Goal: Information Seeking & Learning: Learn about a topic

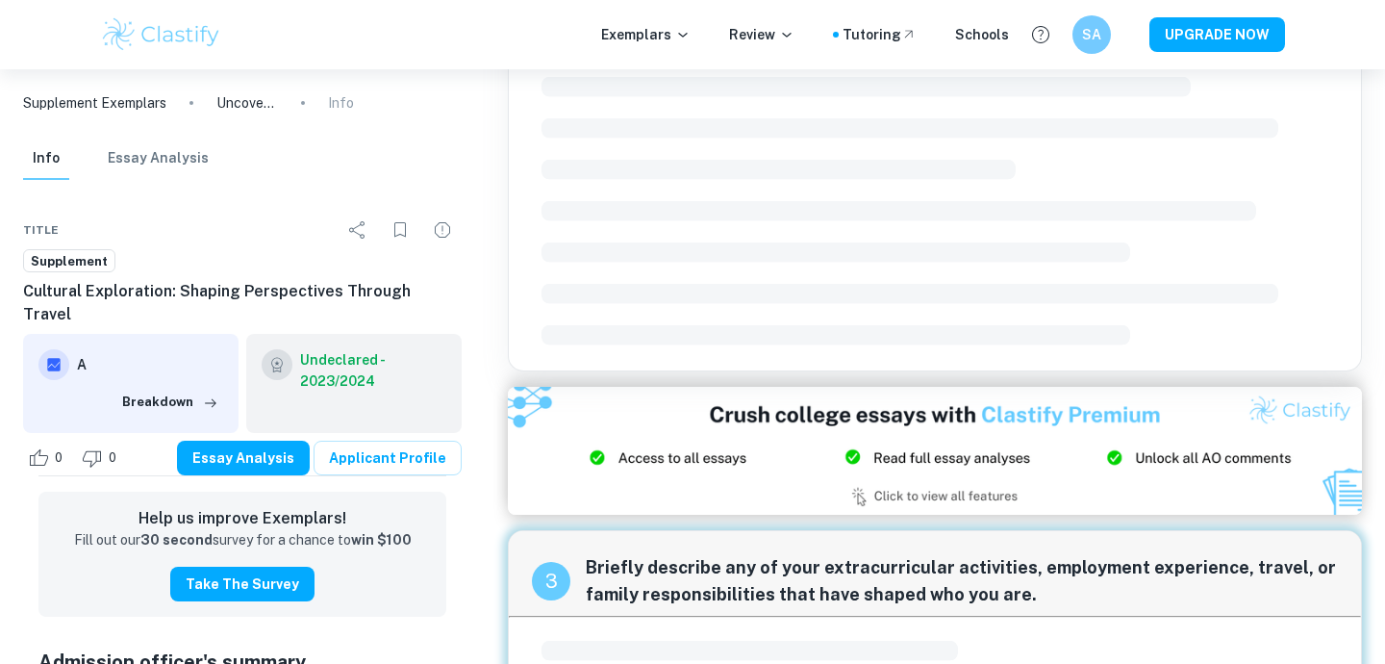
scroll to position [763, 0]
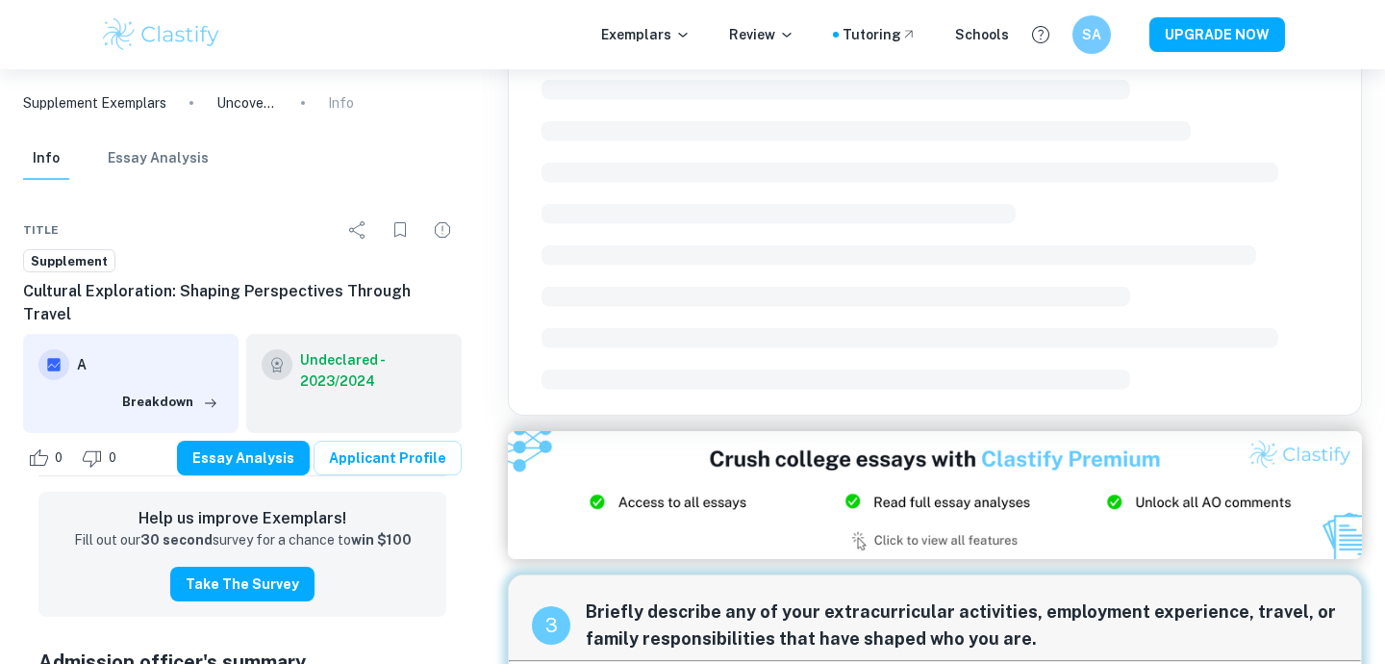
click at [76, 96] on p "Supplement Exemplars" at bounding box center [94, 102] width 143 height 21
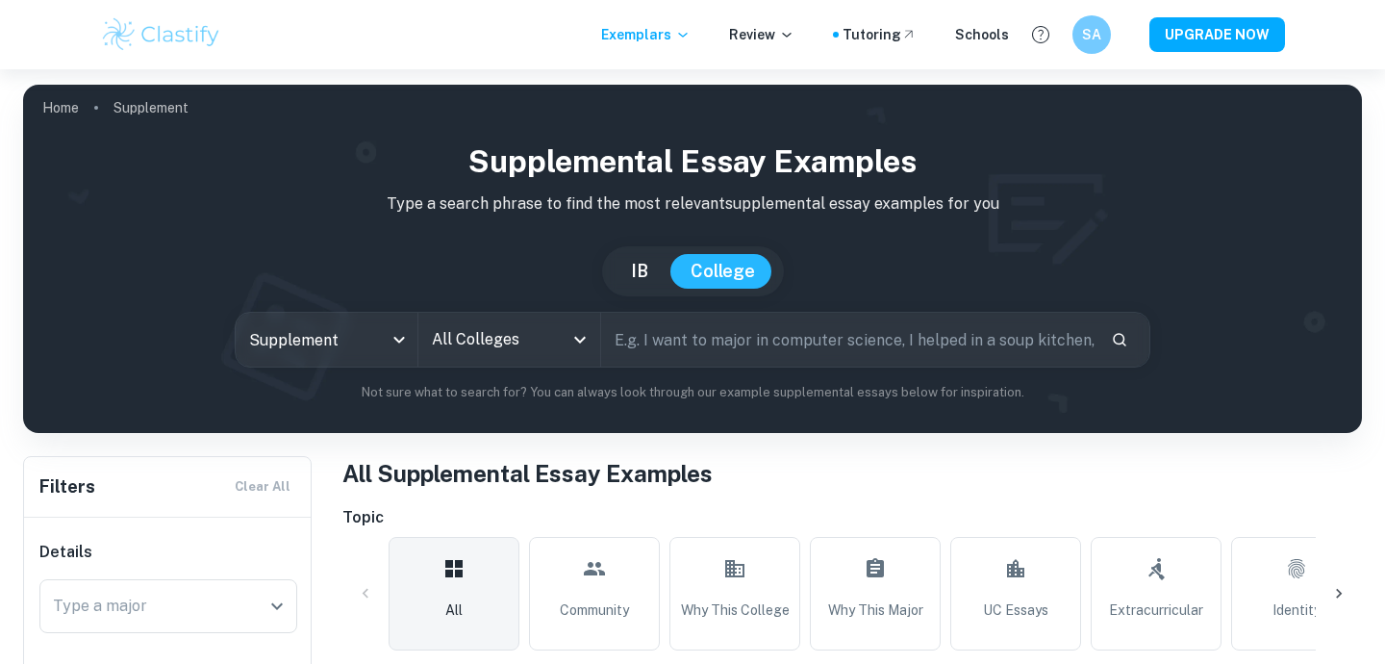
click at [477, 334] on input "All Colleges" at bounding box center [495, 339] width 136 height 37
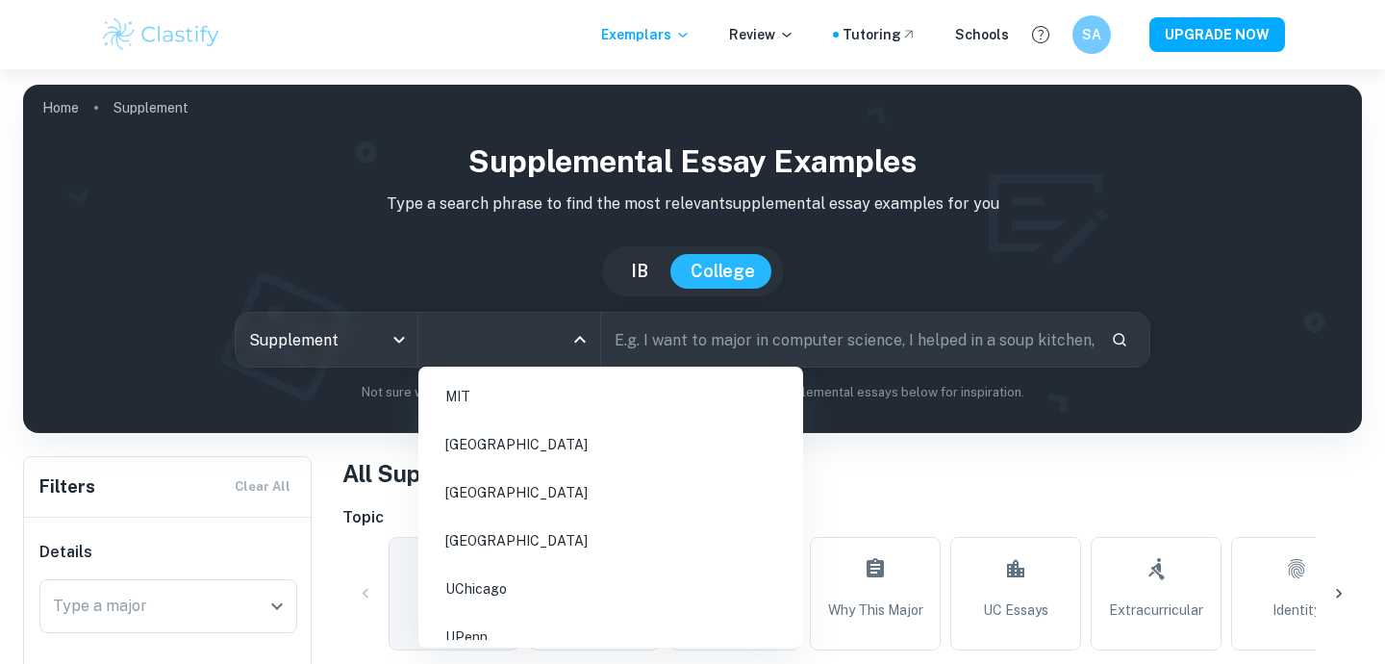
click at [512, 457] on li "[GEOGRAPHIC_DATA]" at bounding box center [610, 444] width 369 height 44
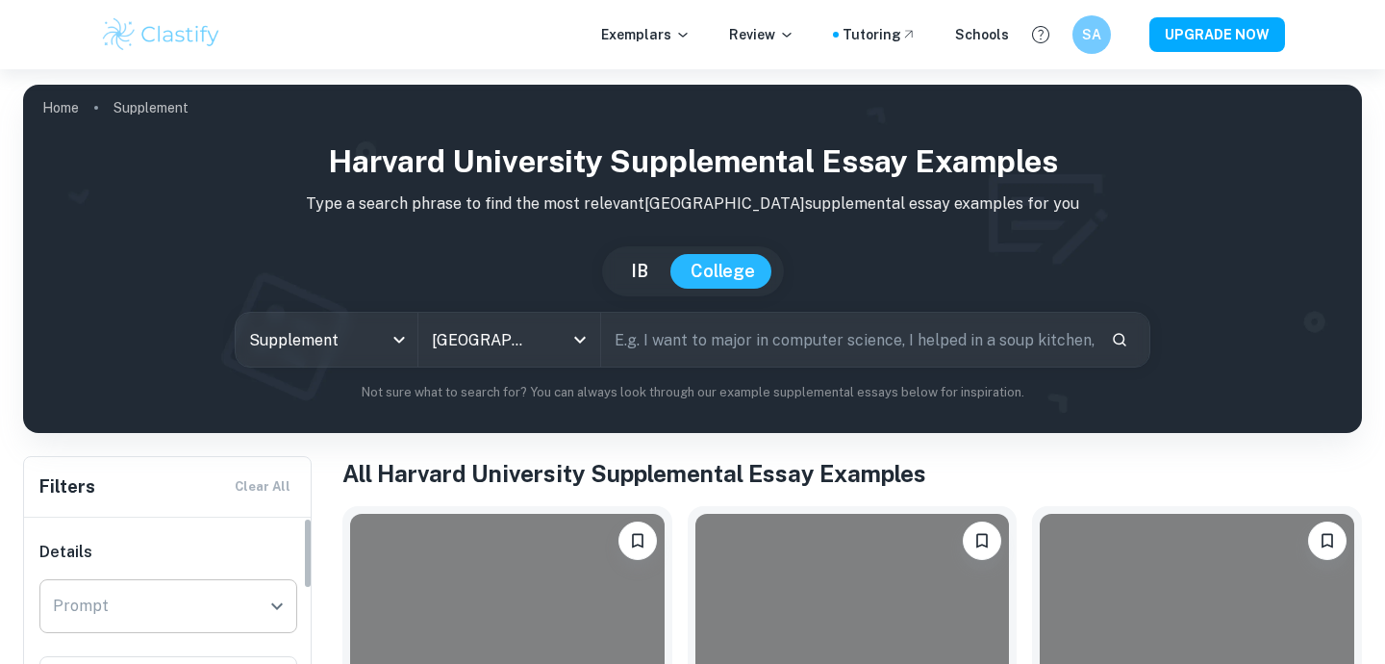
click at [176, 594] on input "Prompt" at bounding box center [154, 606] width 212 height 37
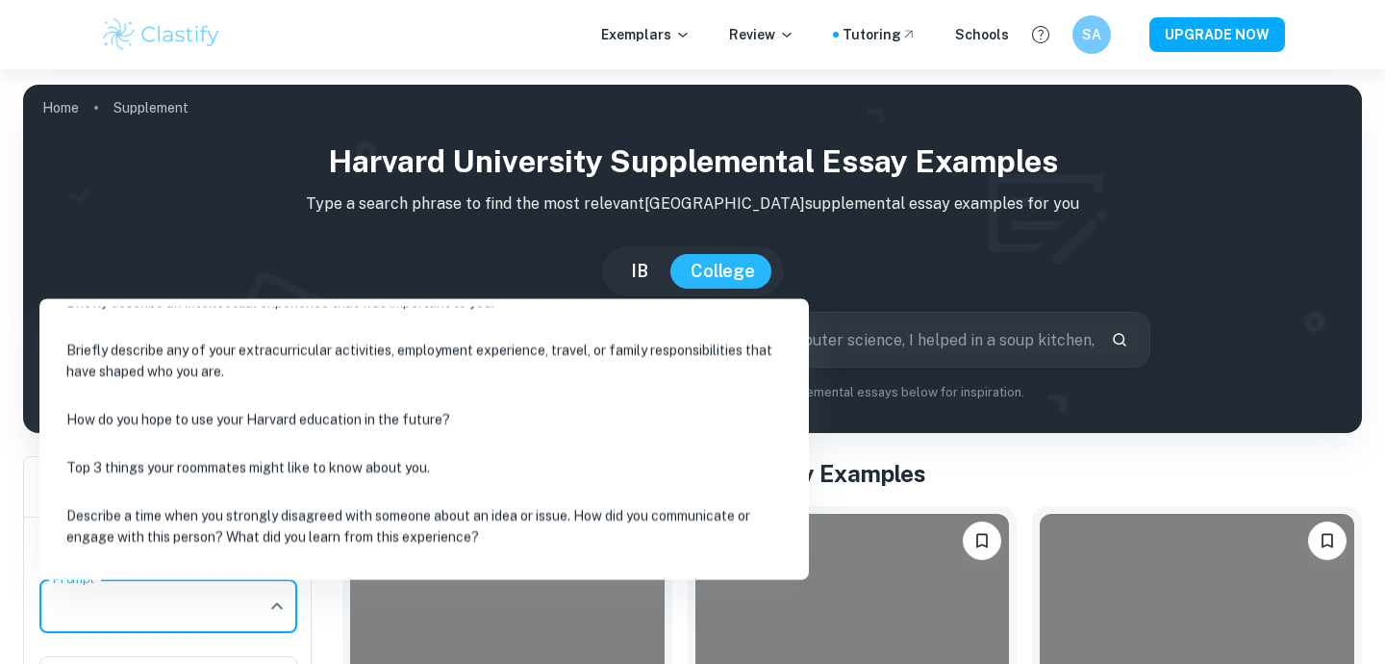
scroll to position [236, 0]
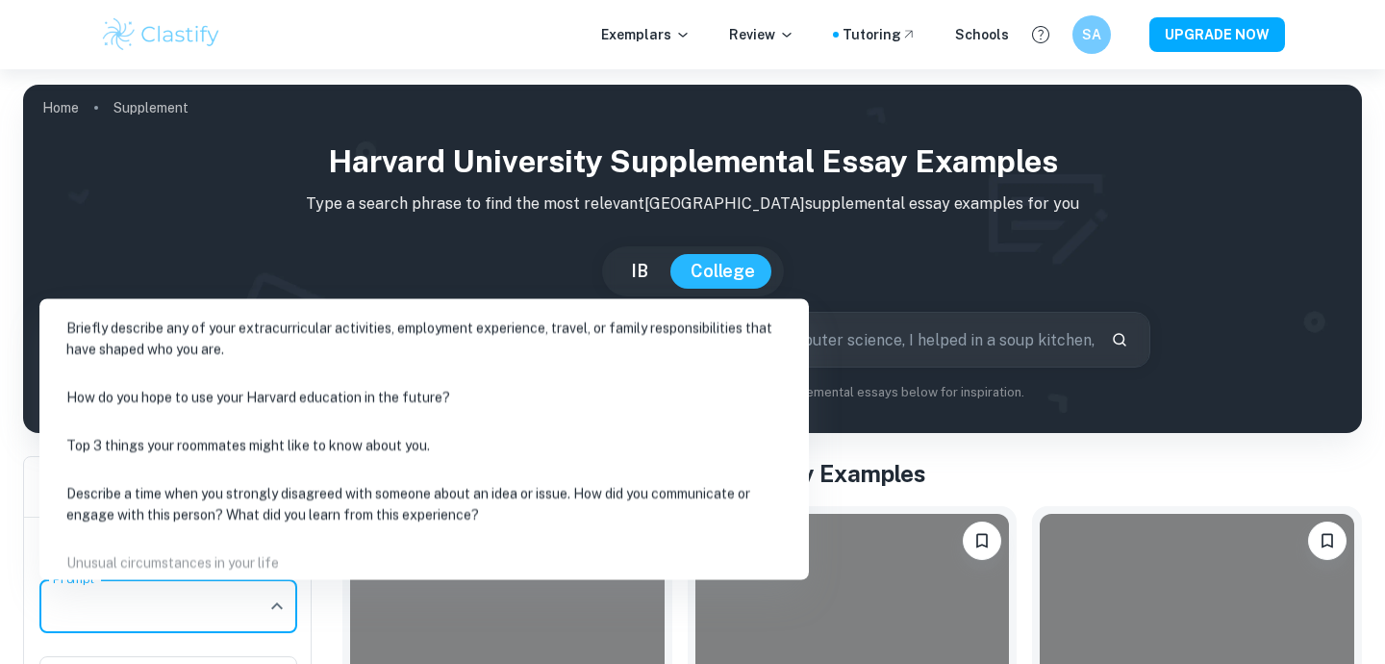
click at [281, 492] on li "Describe a time when you strongly disagreed with someone about an idea or issue…" at bounding box center [424, 503] width 754 height 65
type input "Describe a time when you strongly disagreed with someone about an idea or issue…"
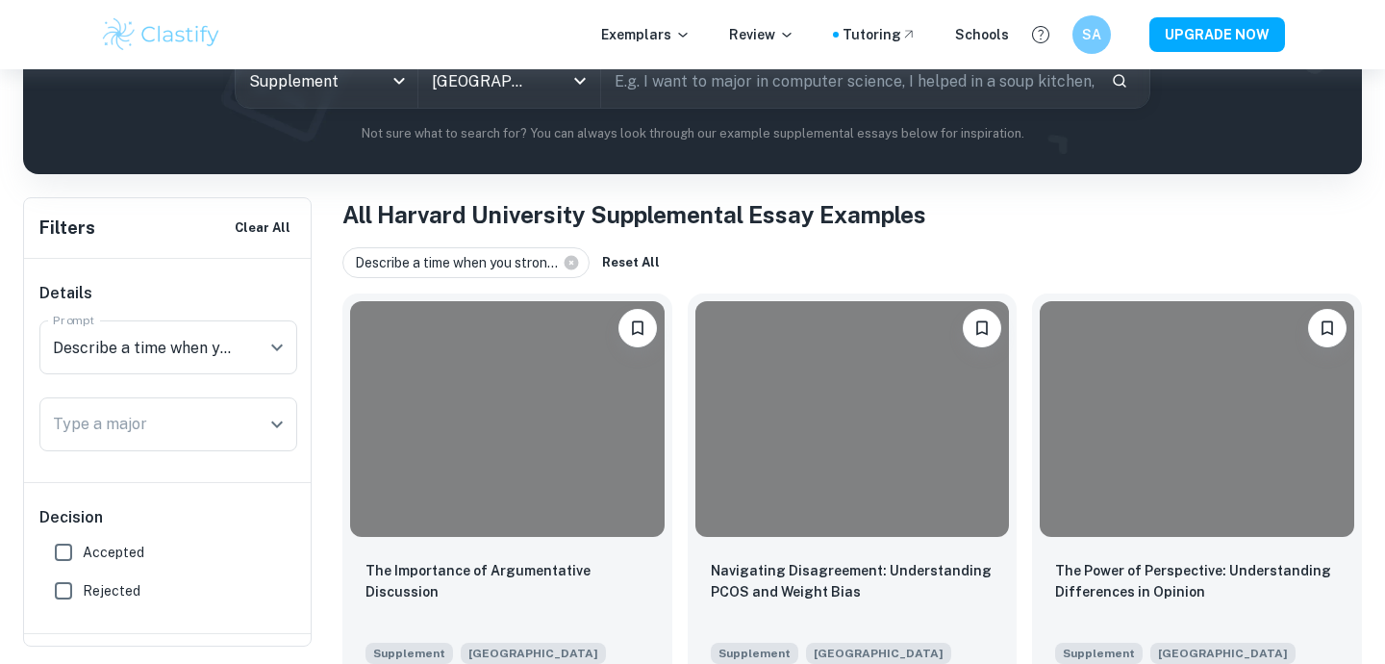
scroll to position [296, 0]
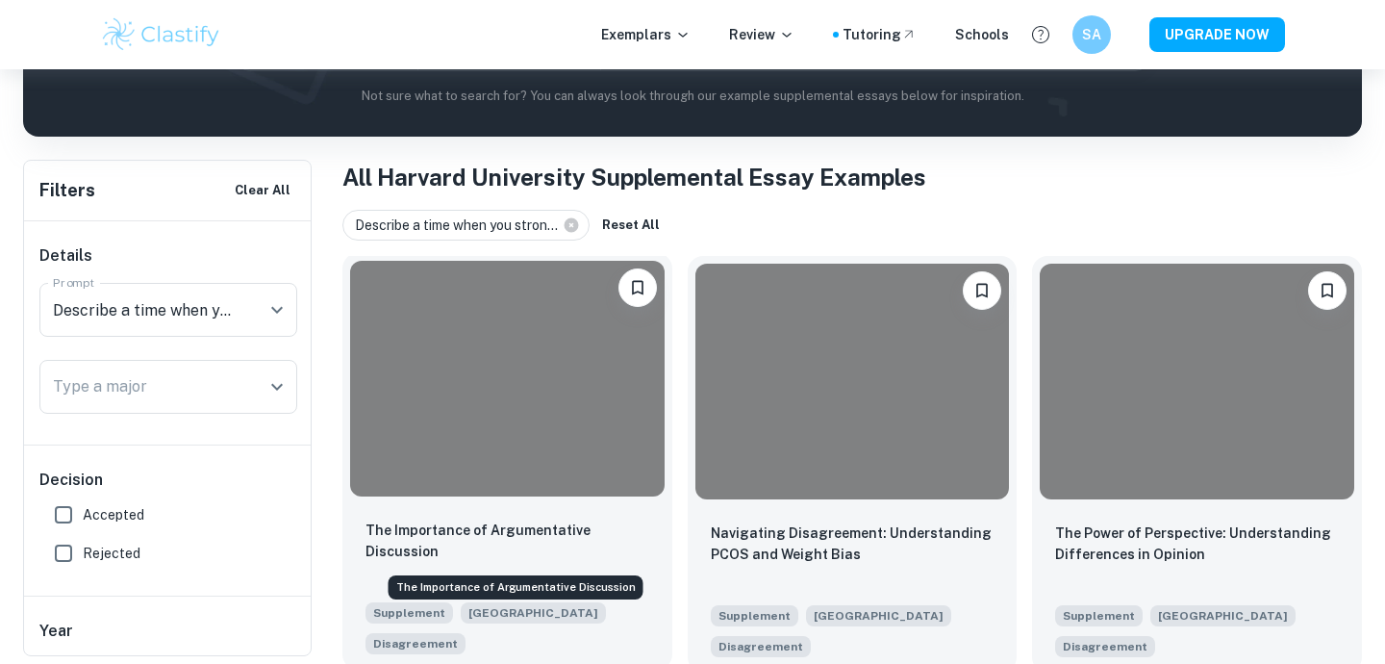
click at [429, 540] on p "The Importance of Argumentative Discussion" at bounding box center [507, 540] width 284 height 42
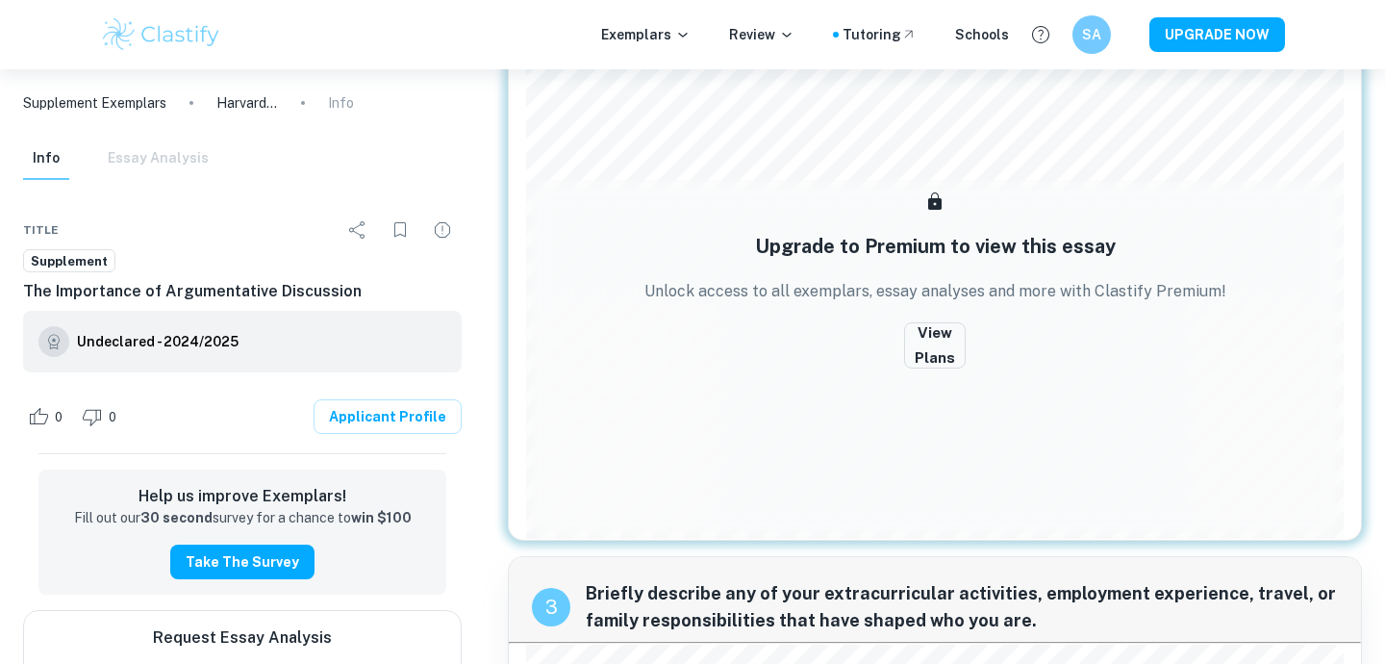
scroll to position [741, 0]
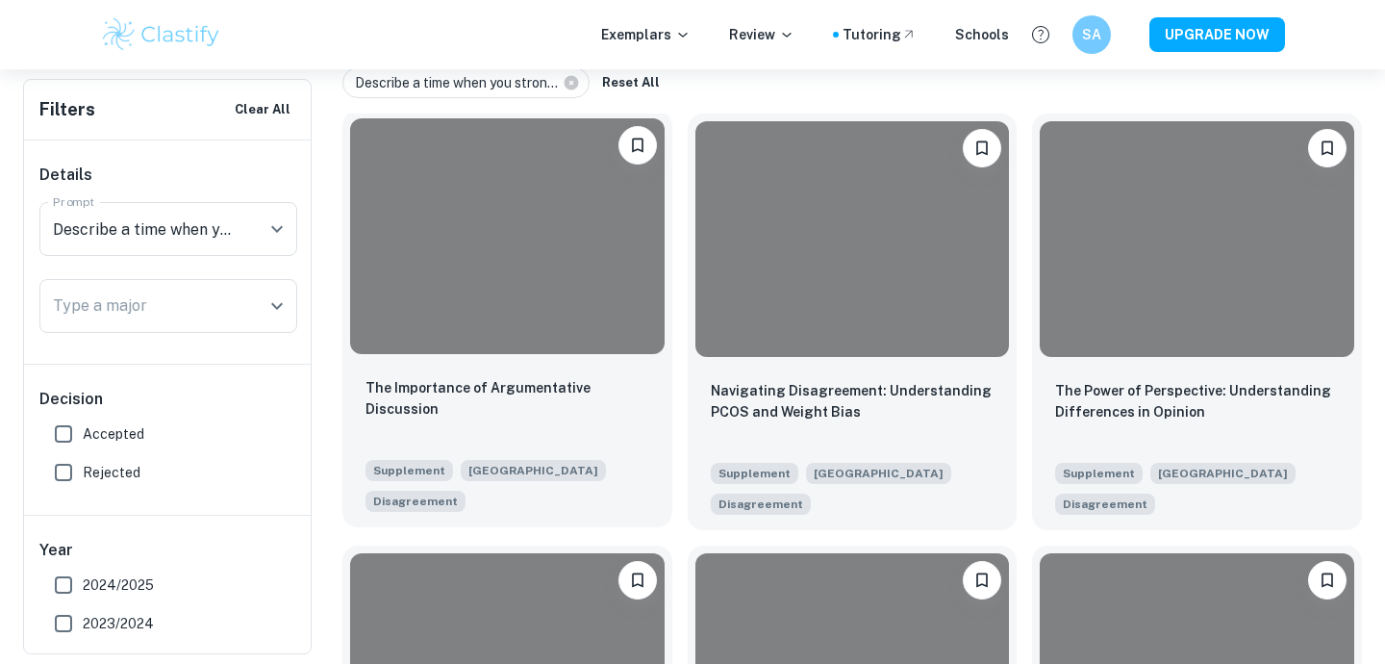
scroll to position [471, 0]
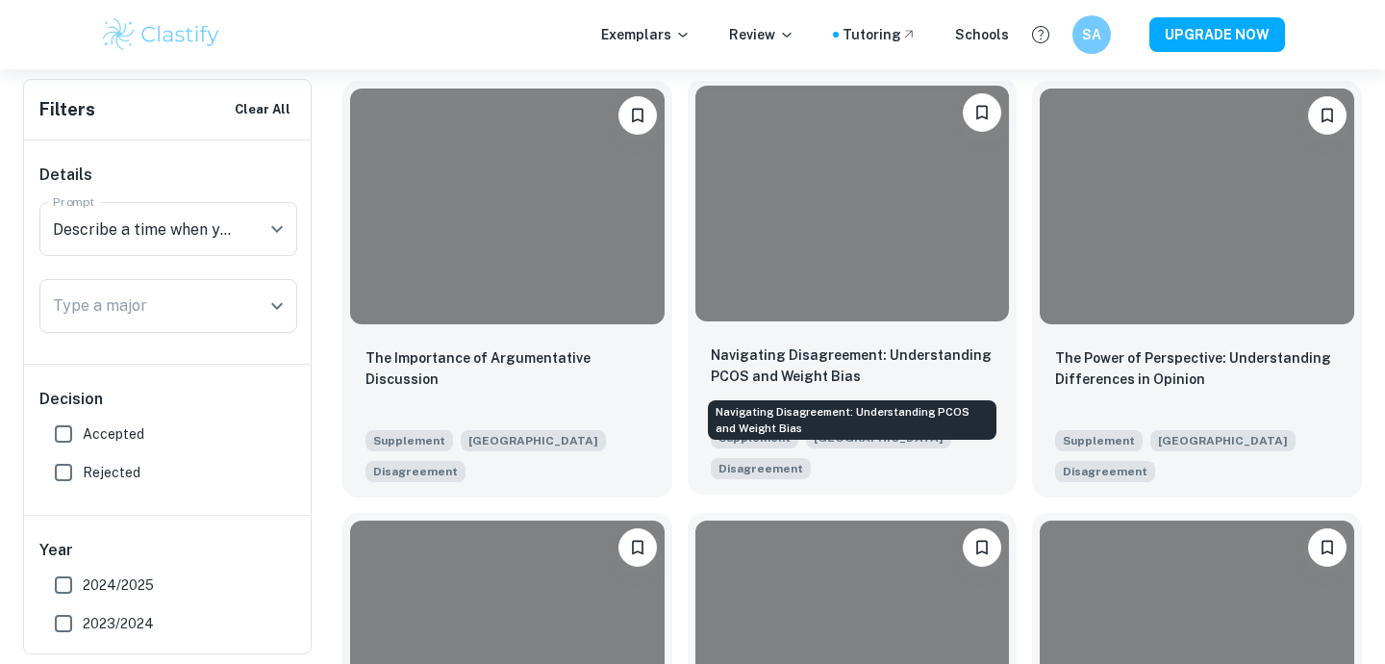
click at [888, 368] on p "Navigating Disagreement: Understanding PCOS and Weight Bias" at bounding box center [853, 365] width 284 height 42
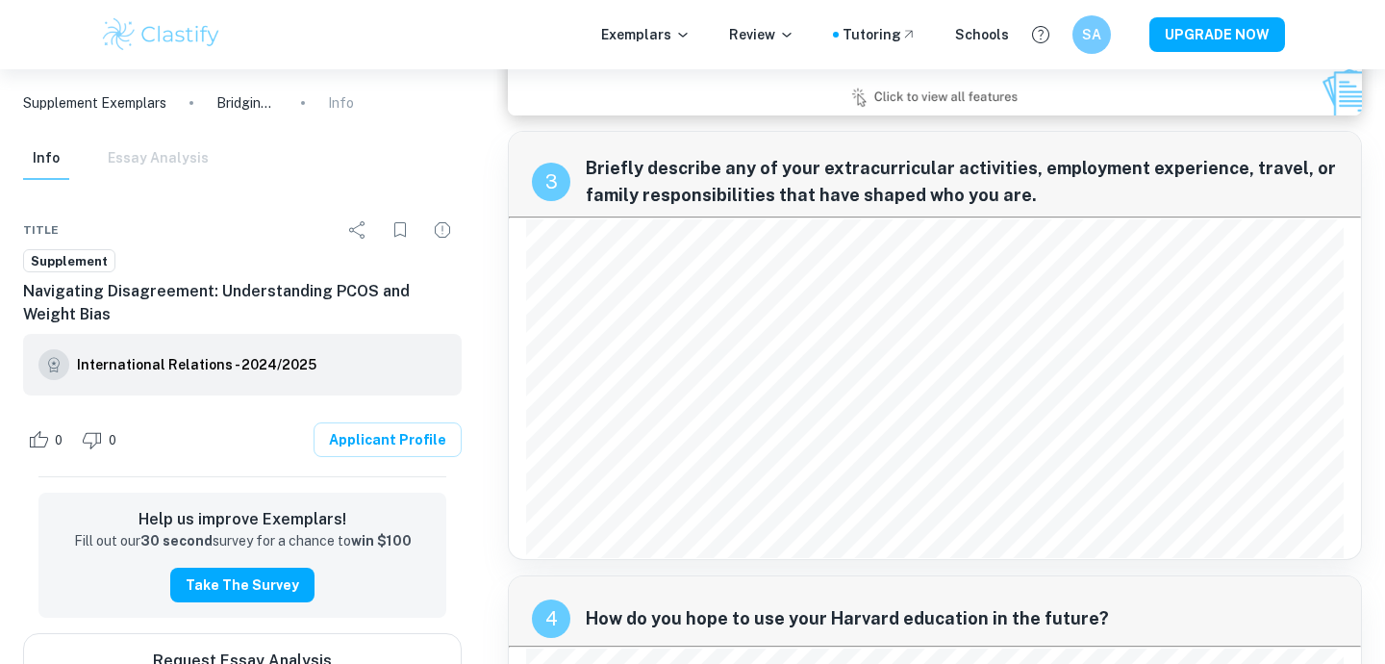
scroll to position [1011, 0]
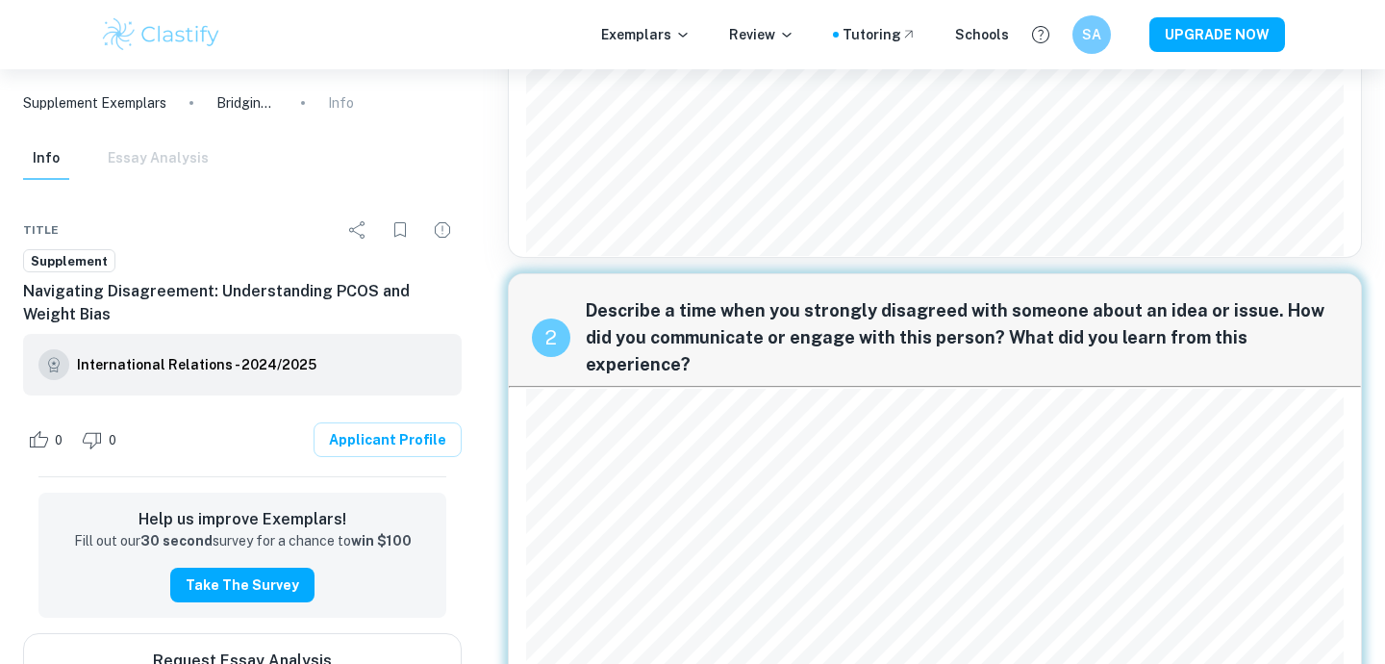
click at [813, 309] on span "Describe a time when you strongly disagreed with someone about an idea or issue…" at bounding box center [962, 337] width 752 height 81
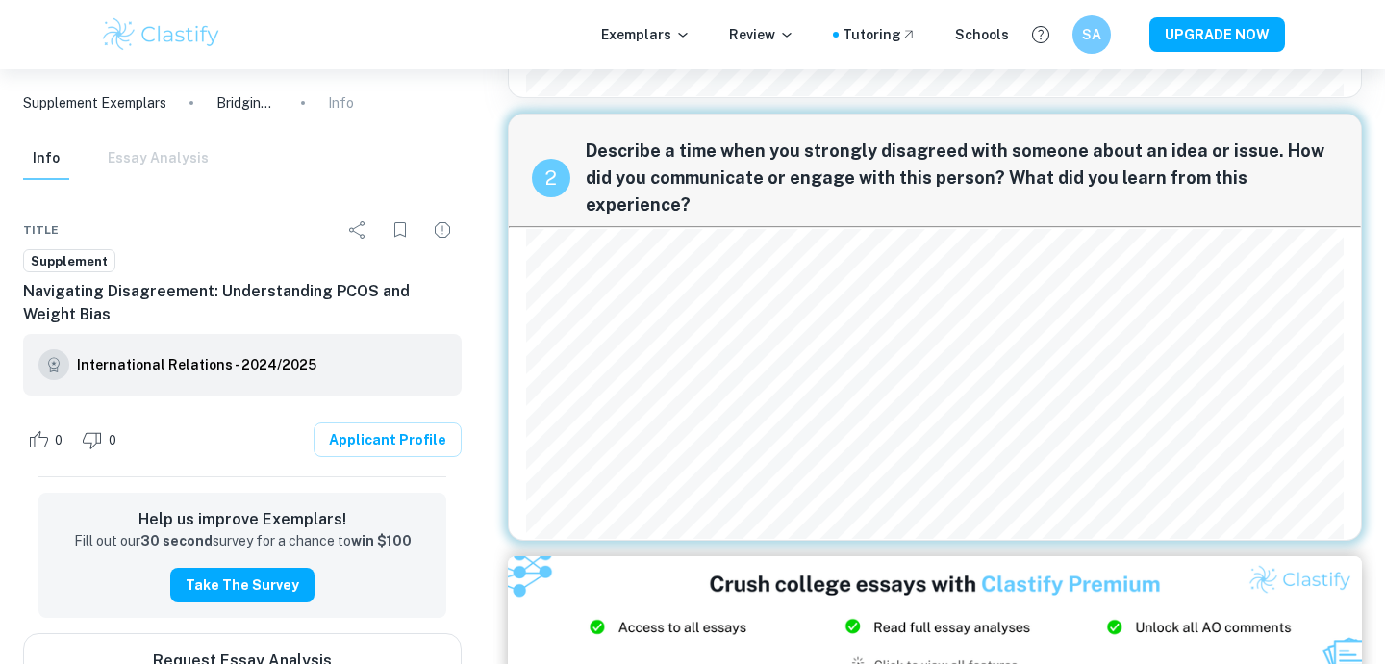
scroll to position [462, 0]
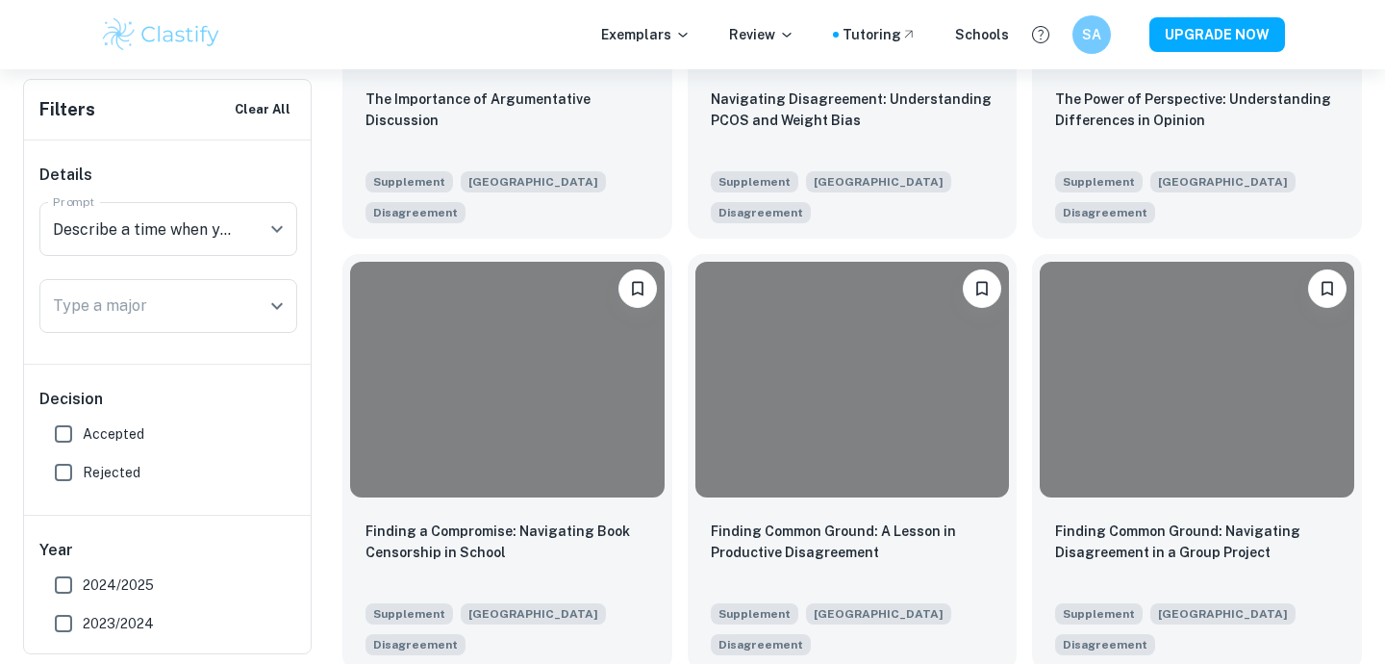
scroll to position [791, 0]
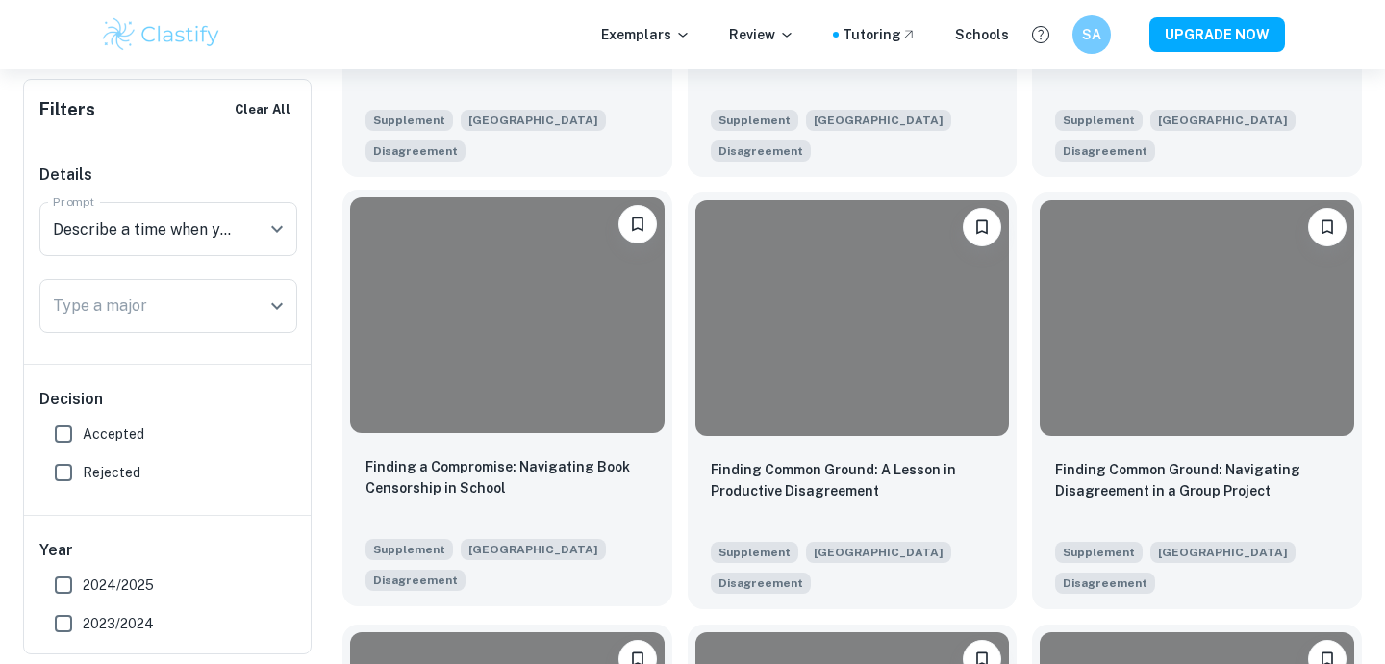
click at [583, 414] on div at bounding box center [507, 315] width 314 height 236
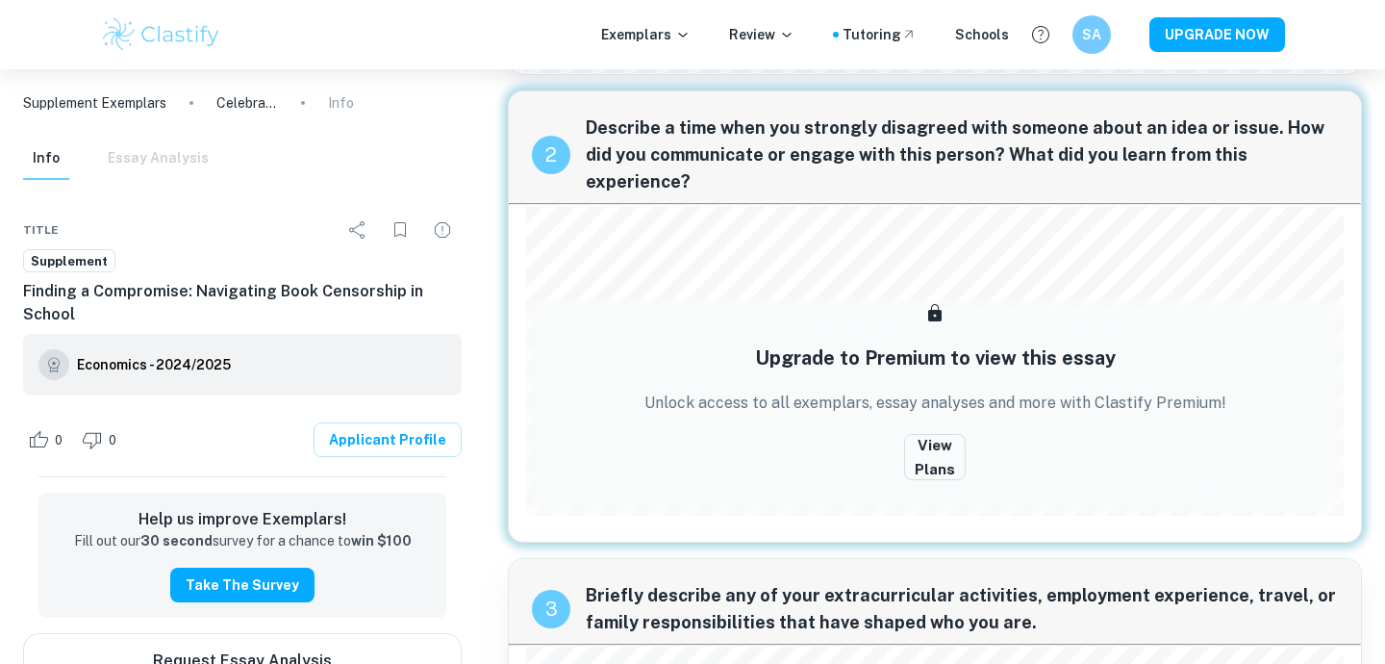
scroll to position [503, 0]
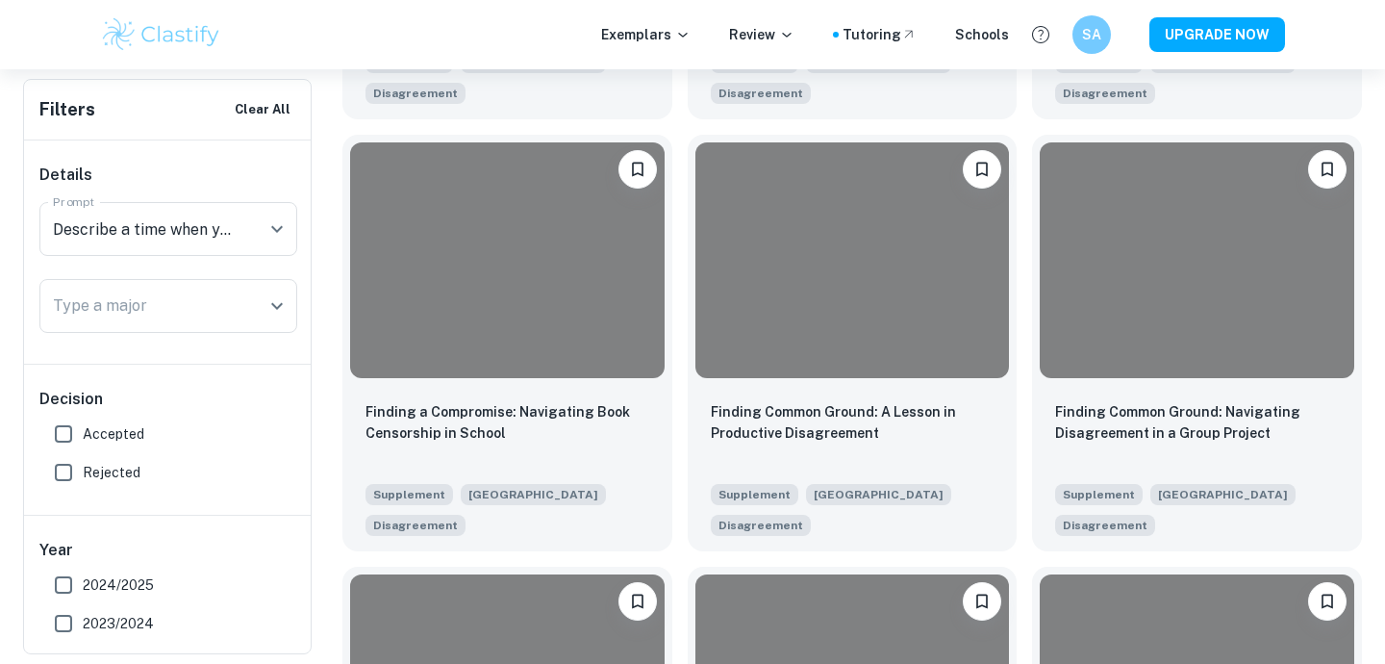
scroll to position [854, 0]
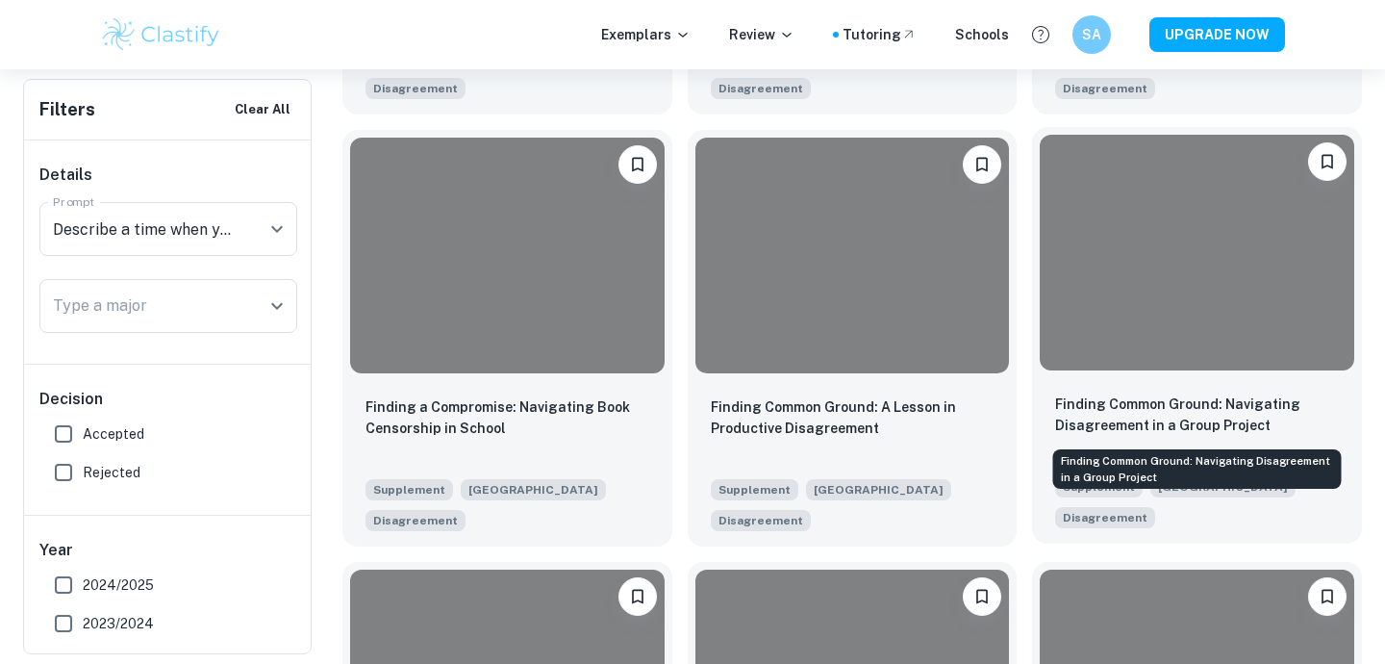
click at [1113, 407] on p "Finding Common Ground: Navigating Disagreement in a Group Project" at bounding box center [1197, 414] width 284 height 42
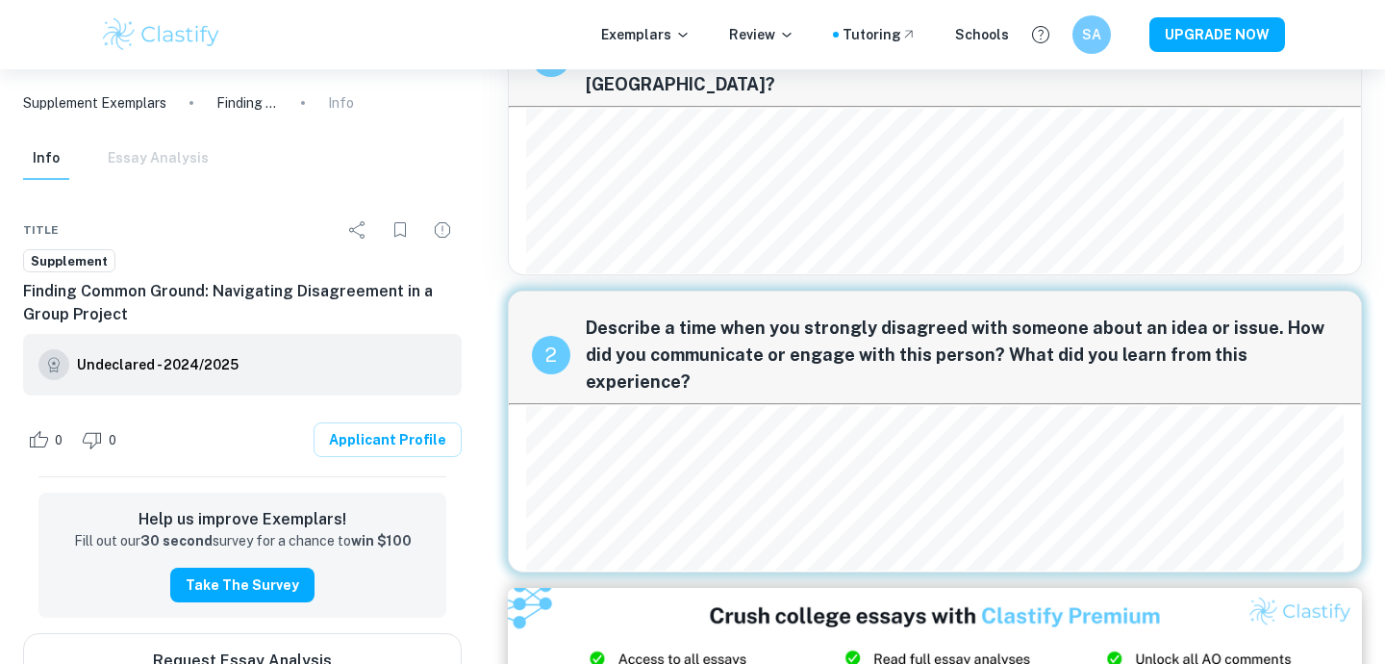
scroll to position [101, 0]
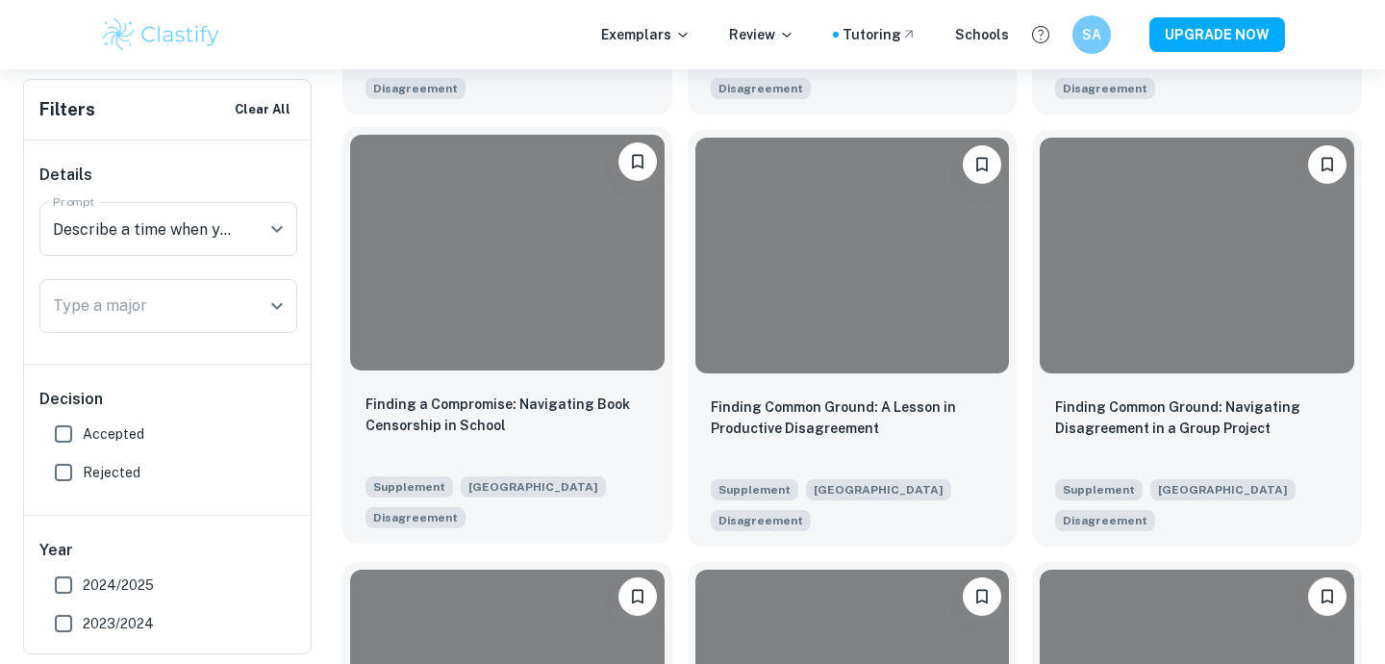
scroll to position [913, 0]
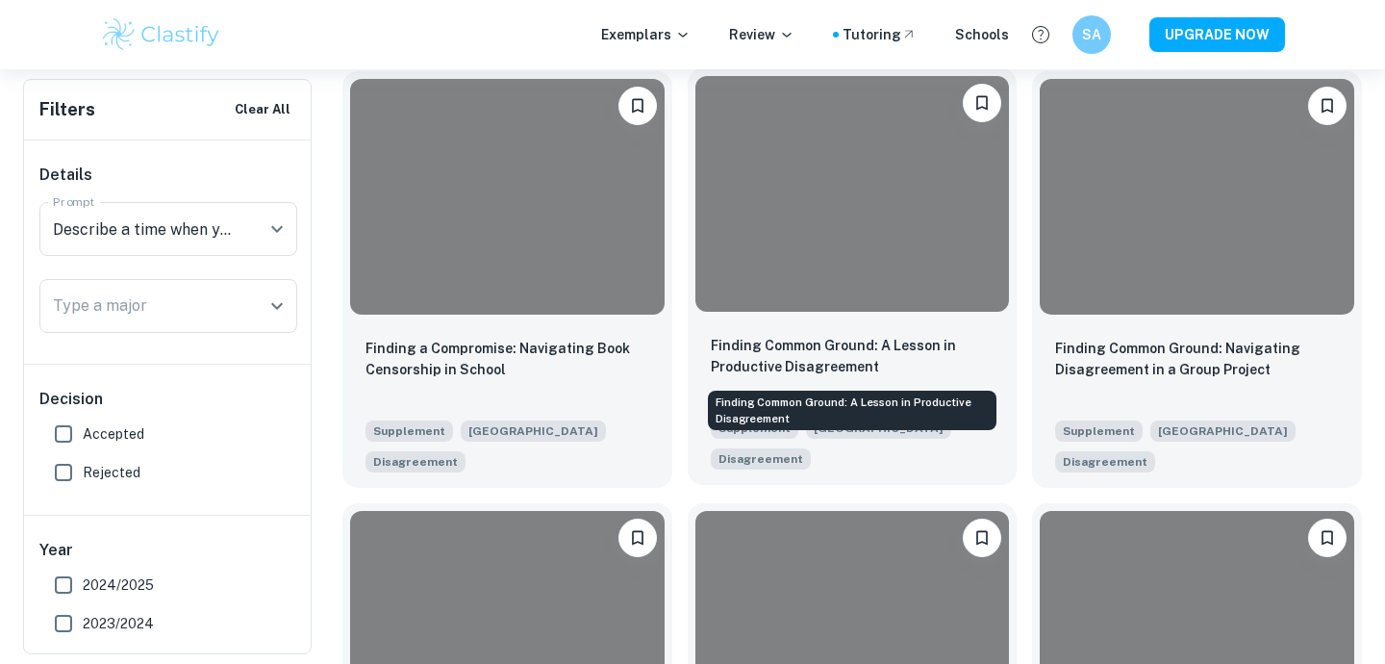
click at [855, 367] on p "Finding Common Ground: A Lesson in Productive Disagreement" at bounding box center [853, 356] width 284 height 42
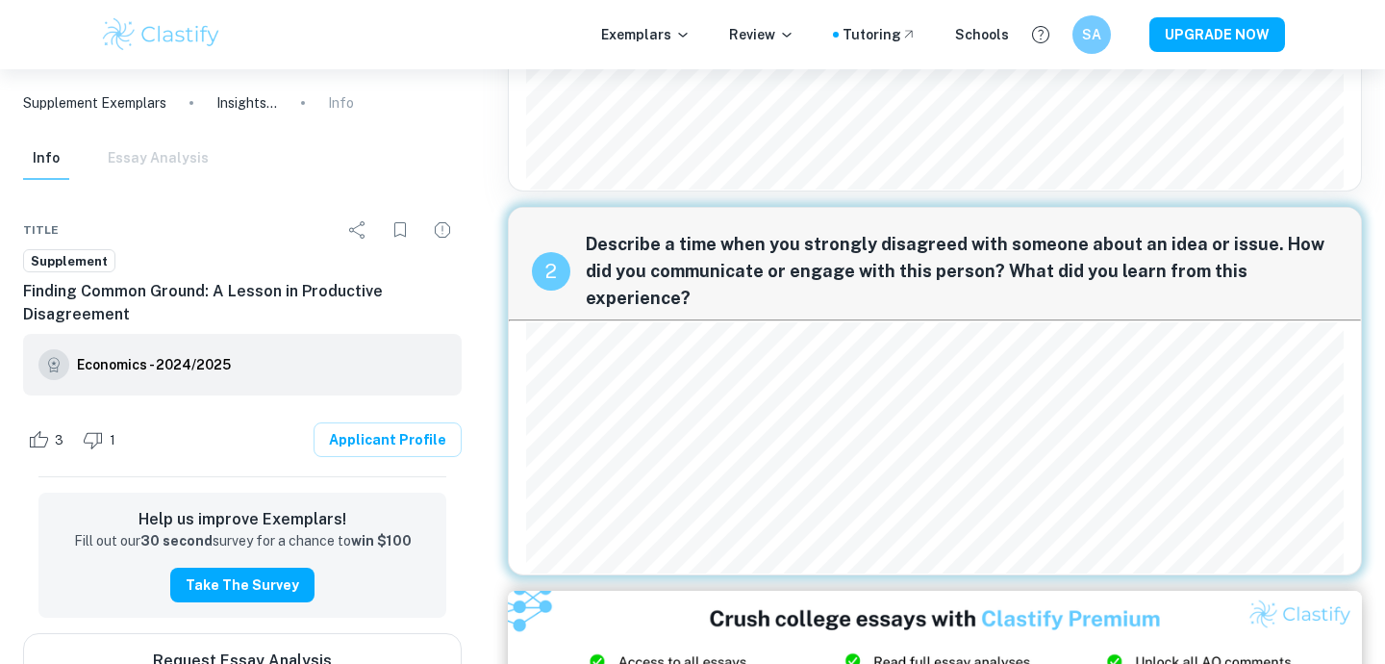
scroll to position [264, 0]
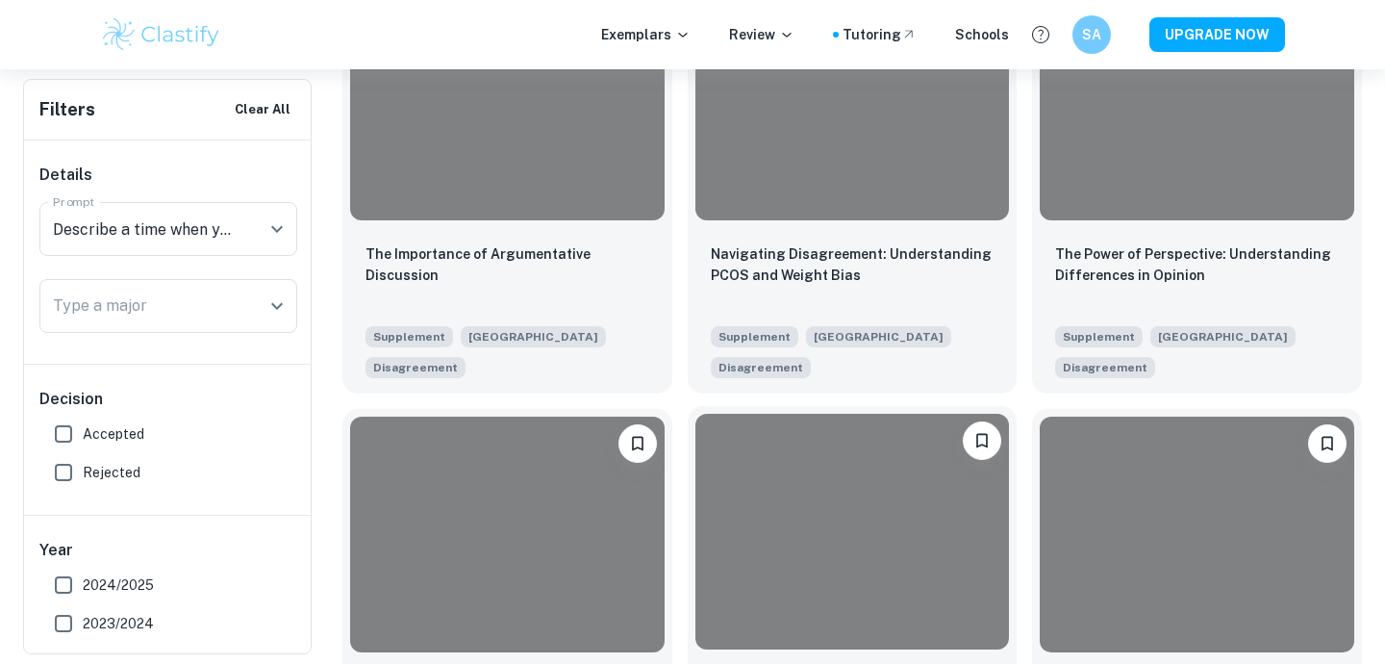
scroll to position [567, 0]
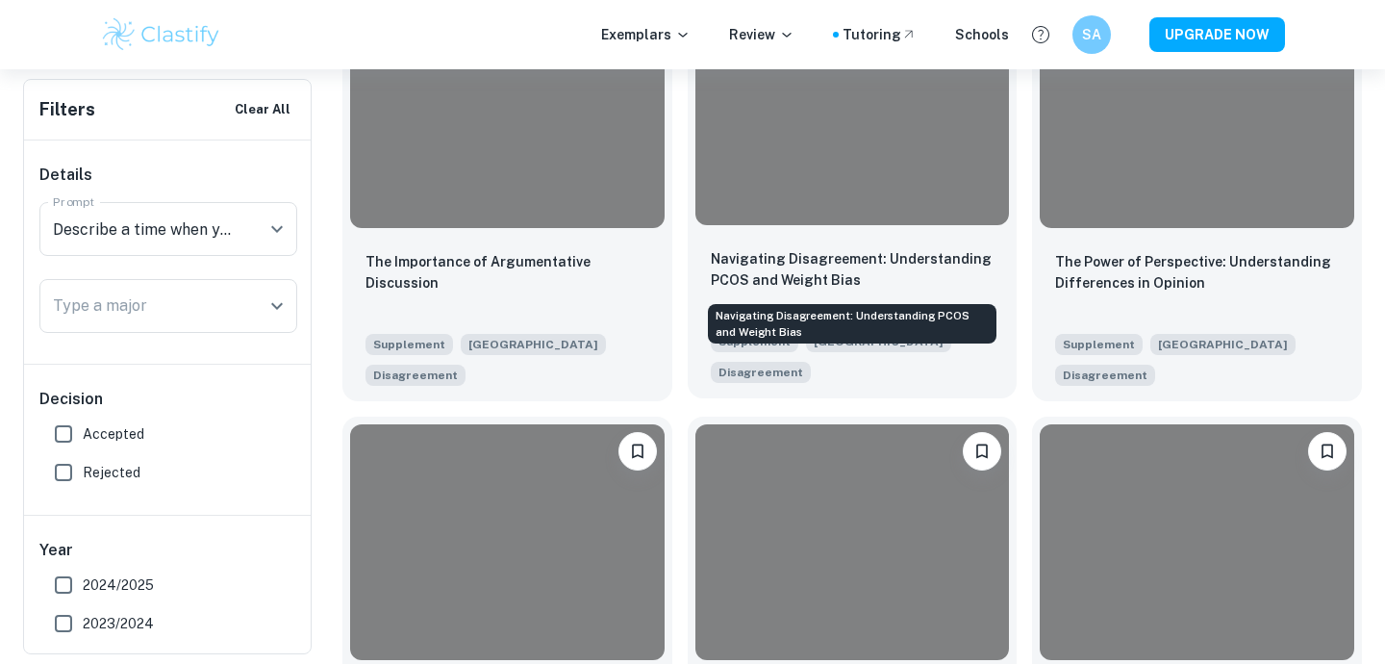
click at [782, 283] on p "Navigating Disagreement: Understanding PCOS and Weight Bias" at bounding box center [853, 269] width 284 height 42
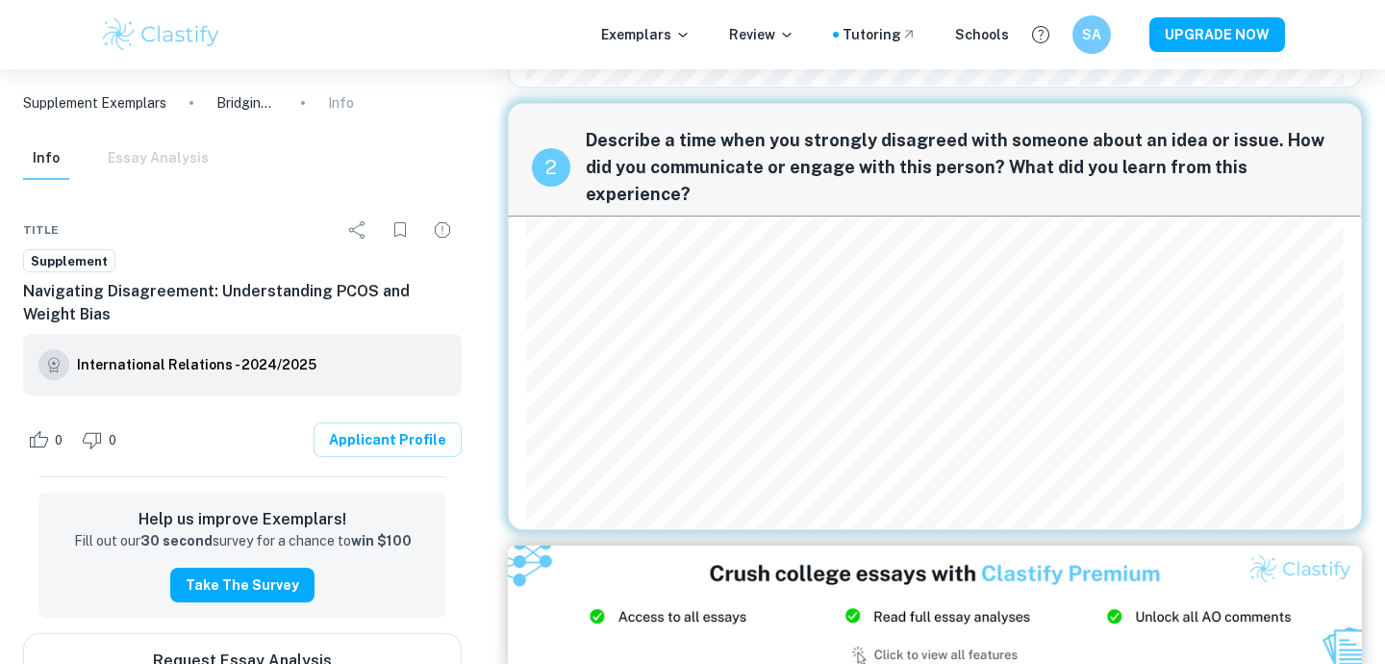
scroll to position [459, 0]
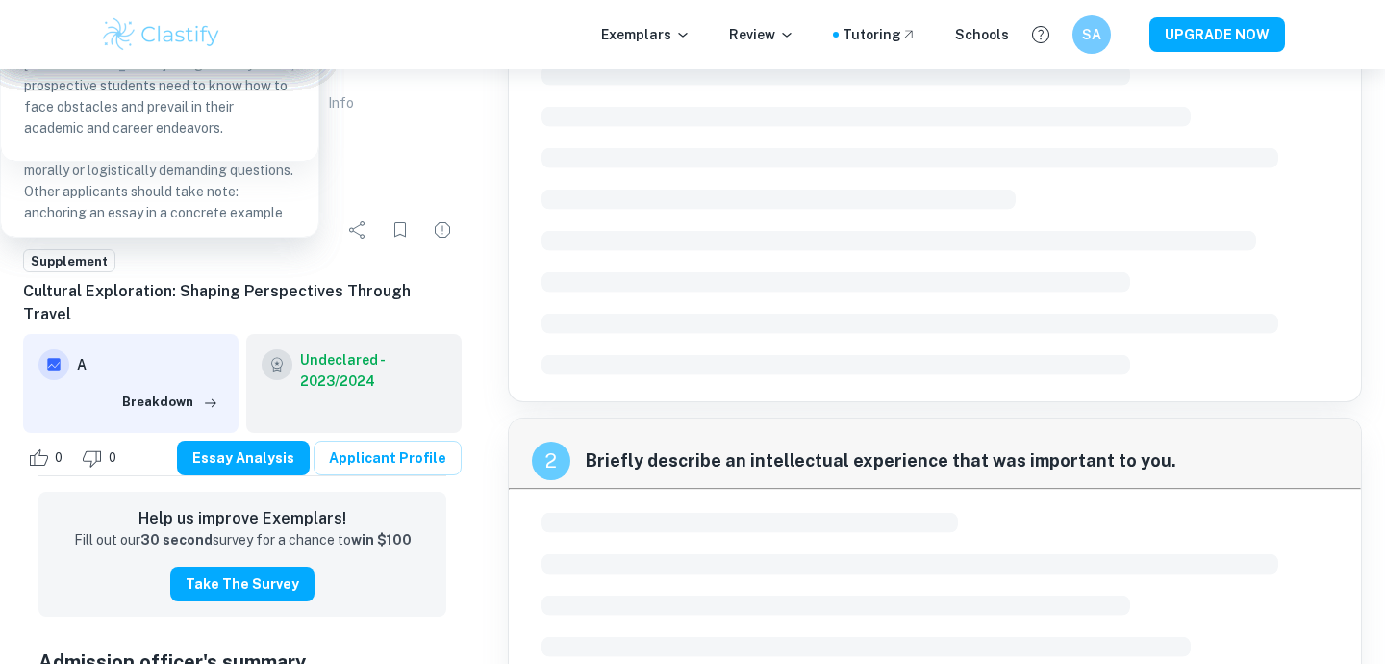
scroll to position [399, 0]
